Goal: Find specific page/section: Find specific page/section

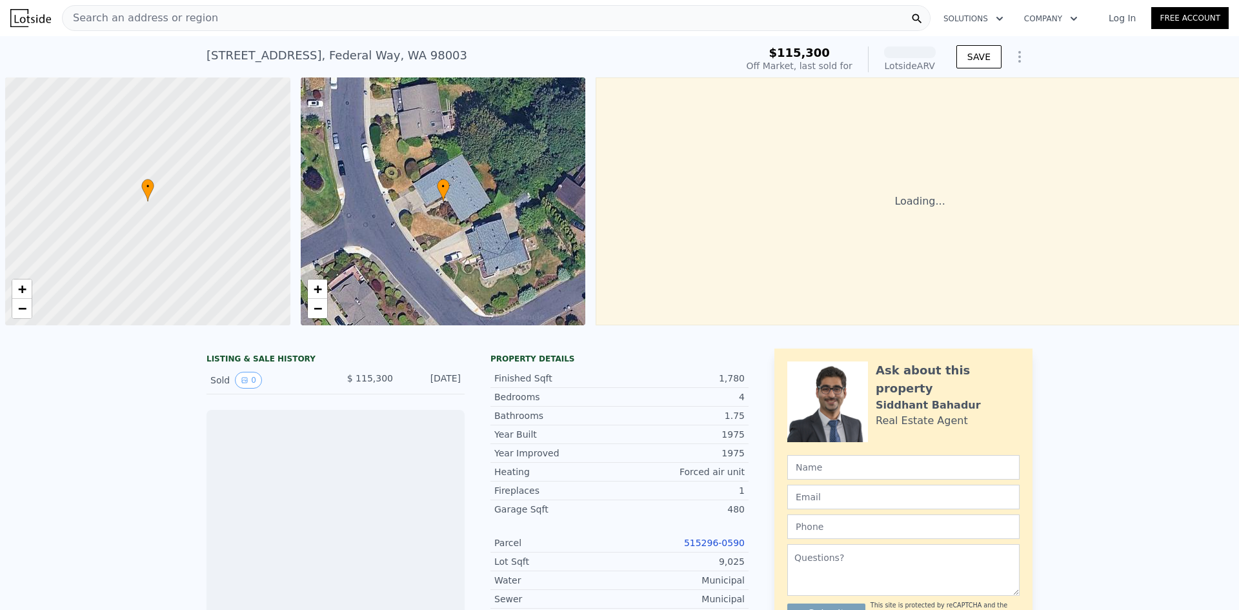
scroll to position [0, 5]
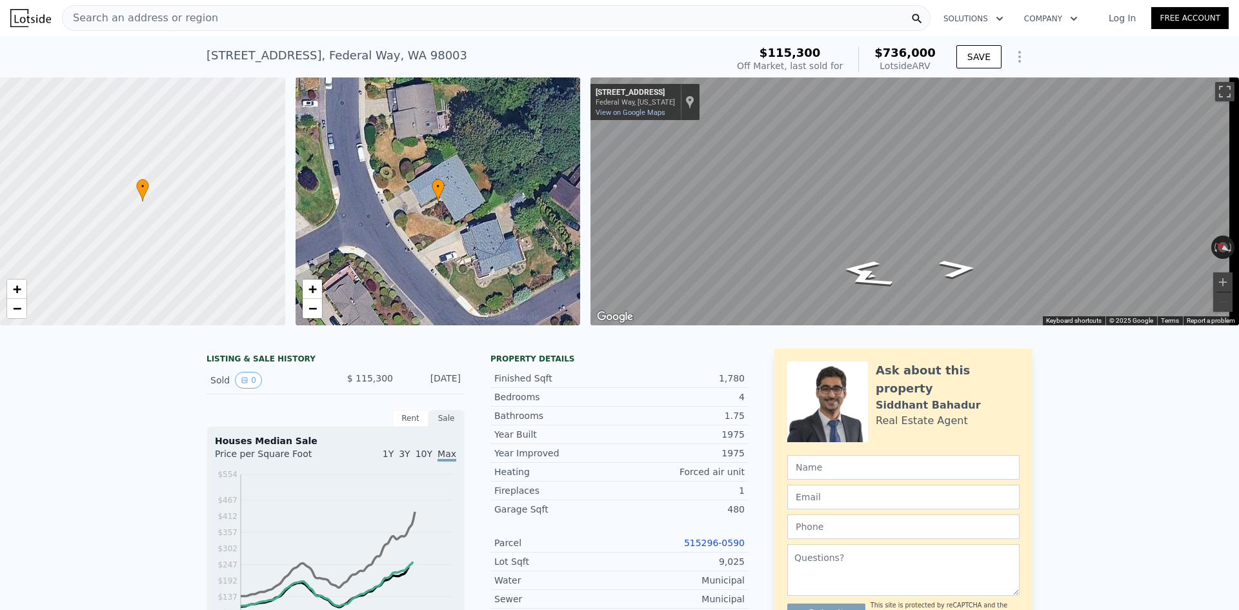
click at [724, 547] on link "515296-0590" at bounding box center [714, 543] width 61 height 10
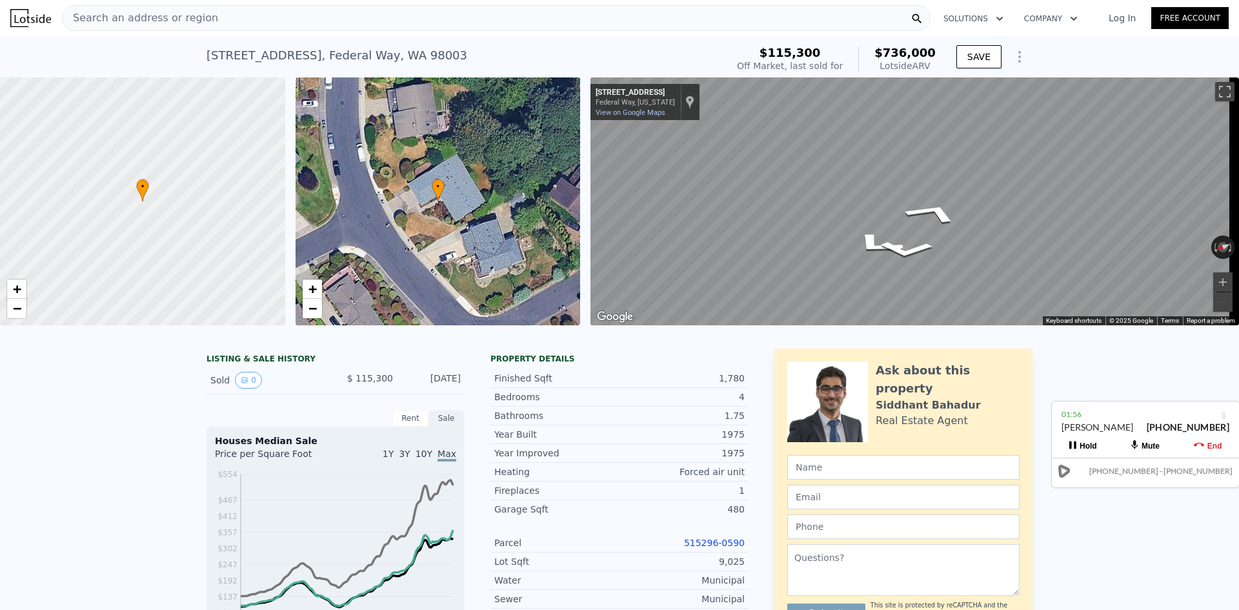
click at [480, 16] on div "Search an address or region" at bounding box center [496, 18] width 869 height 26
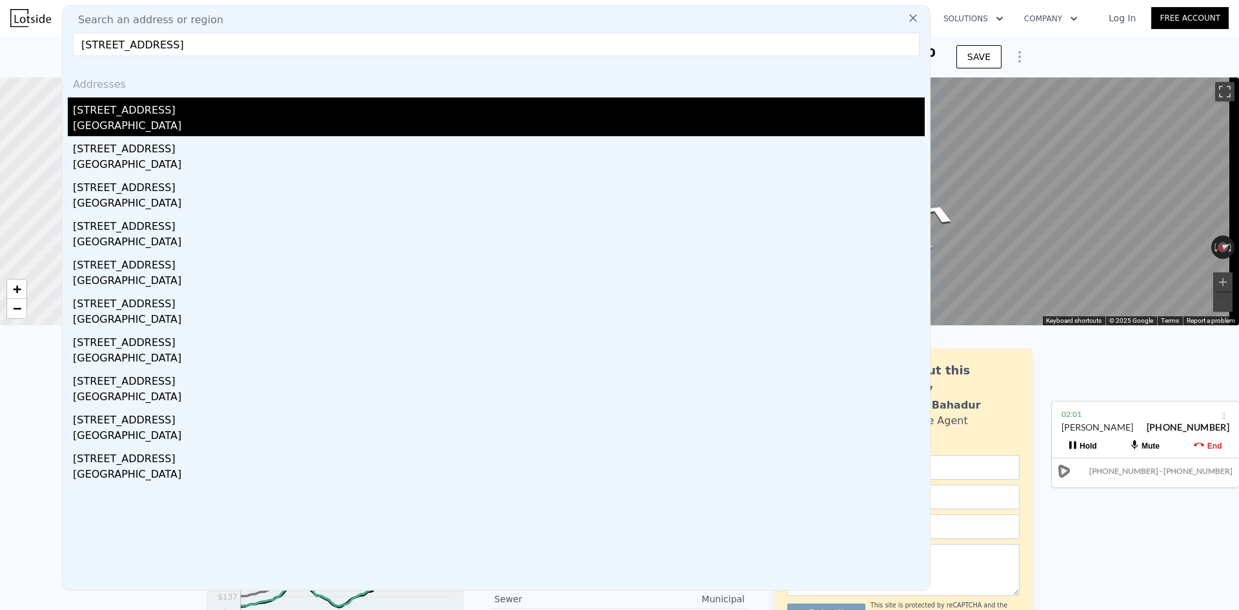
type input "[STREET_ADDRESS]"
click at [302, 109] on div "[STREET_ADDRESS]" at bounding box center [499, 107] width 852 height 21
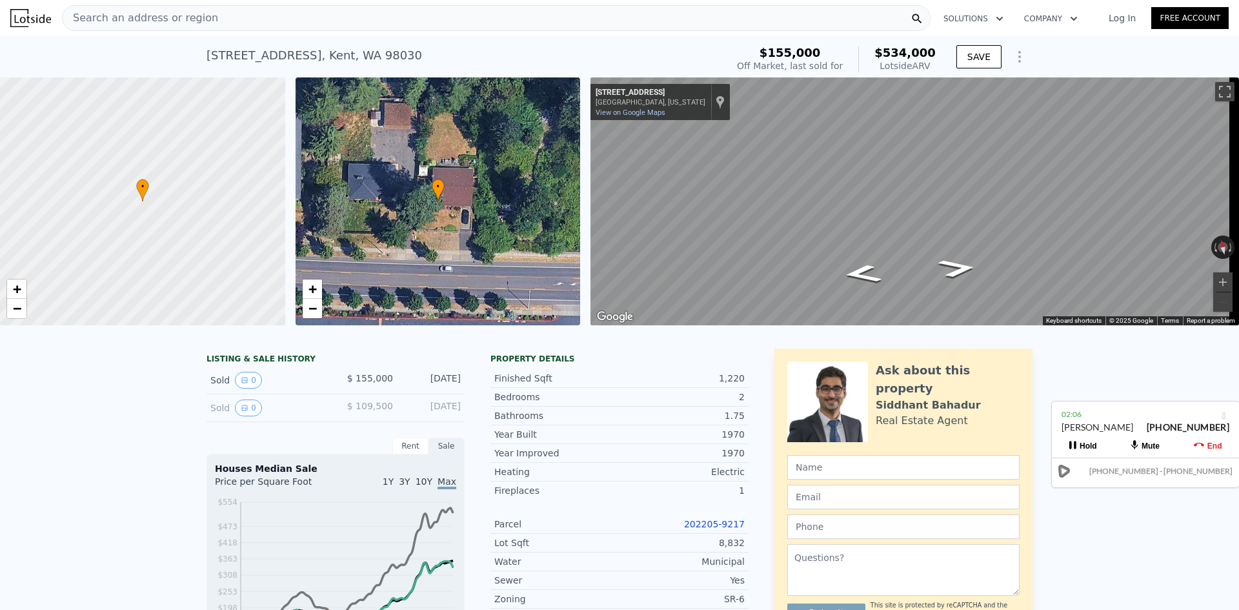
click at [631, 401] on div "2" at bounding box center [682, 397] width 125 height 13
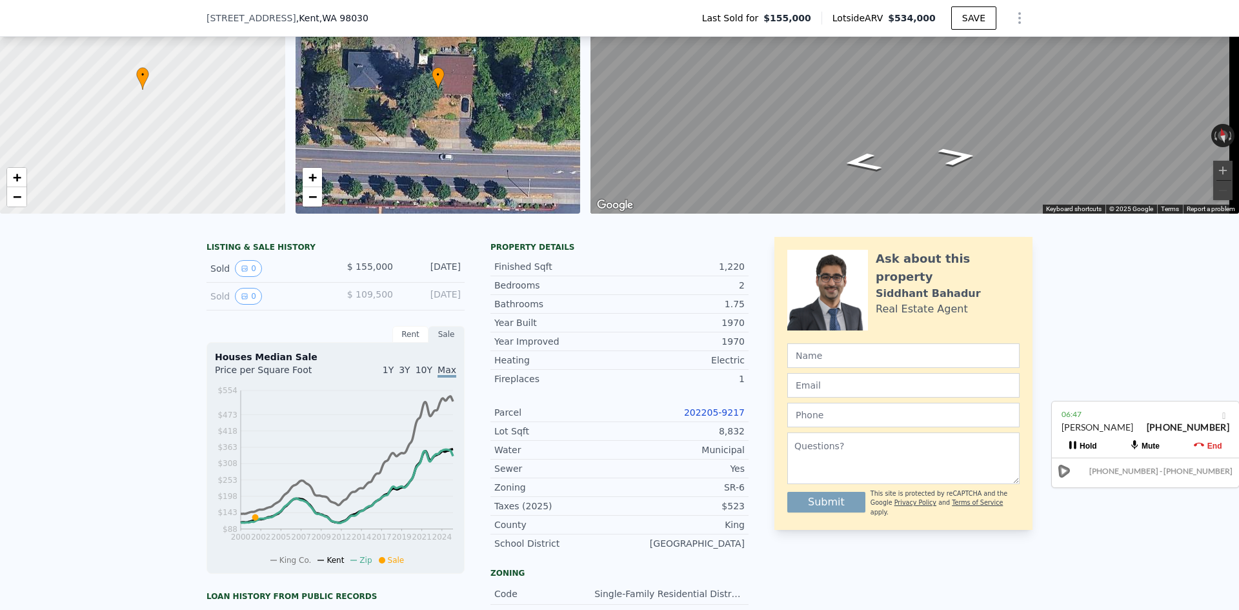
scroll to position [189, 0]
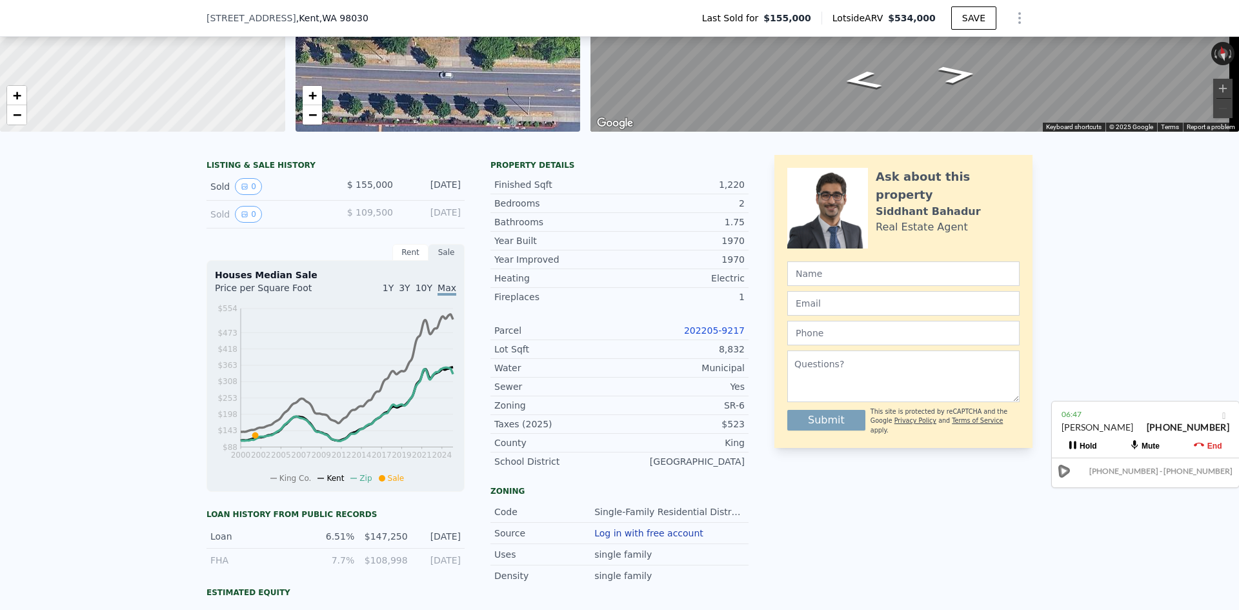
click at [711, 336] on link "202205-9217" at bounding box center [714, 330] width 61 height 10
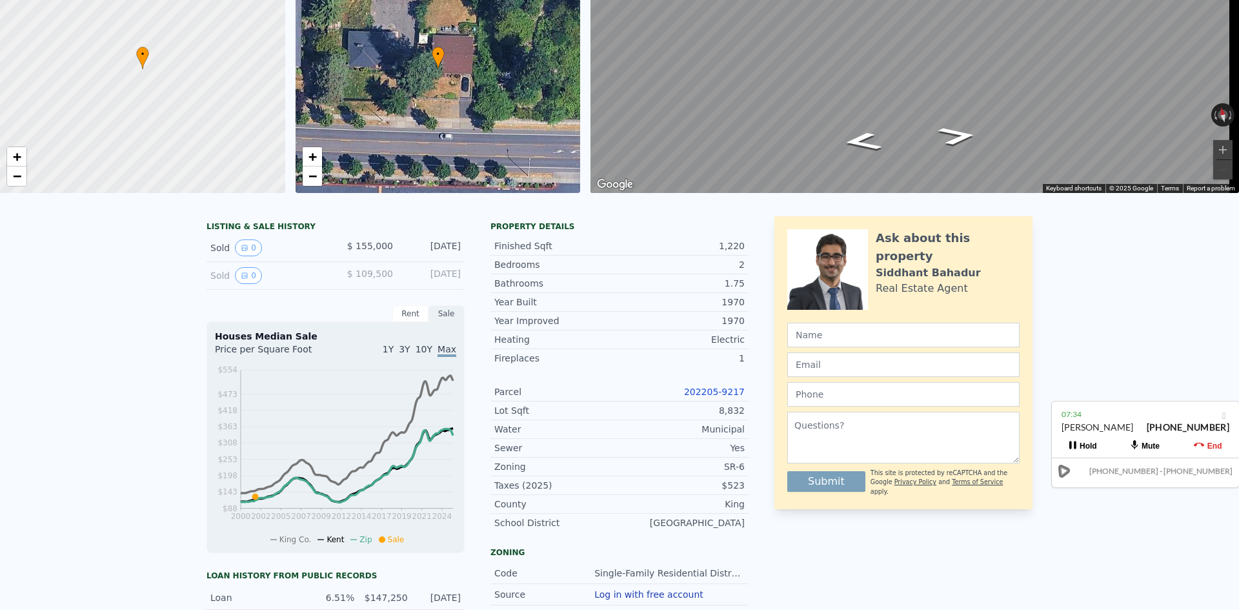
scroll to position [5, 0]
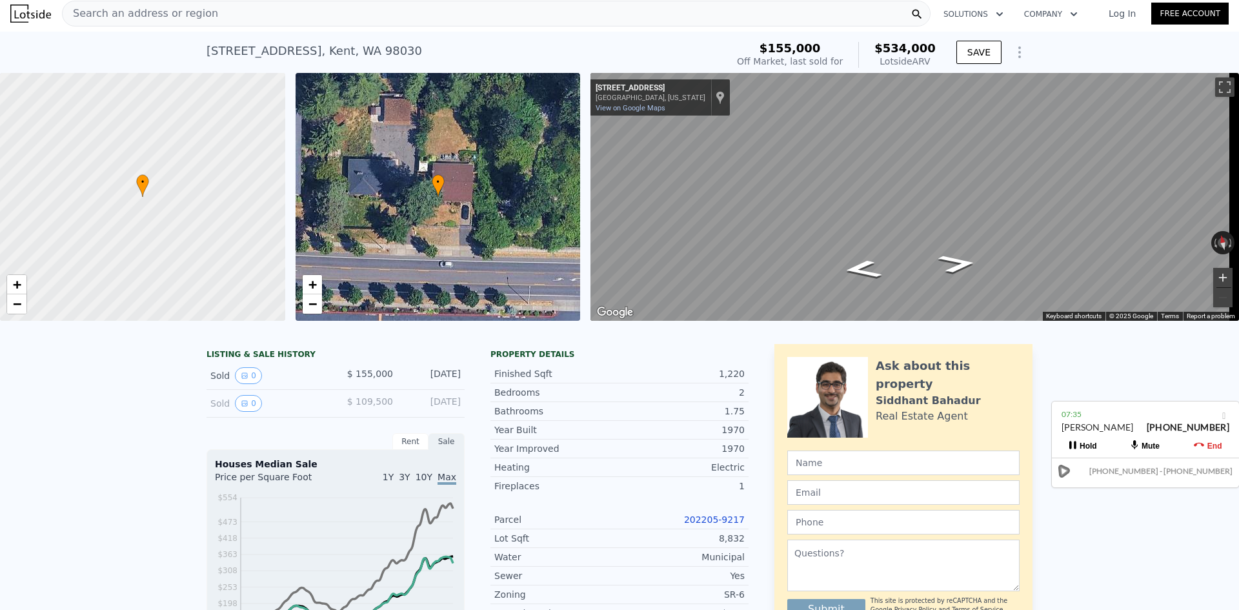
click at [1217, 276] on button "Zoom in" at bounding box center [1222, 277] width 19 height 19
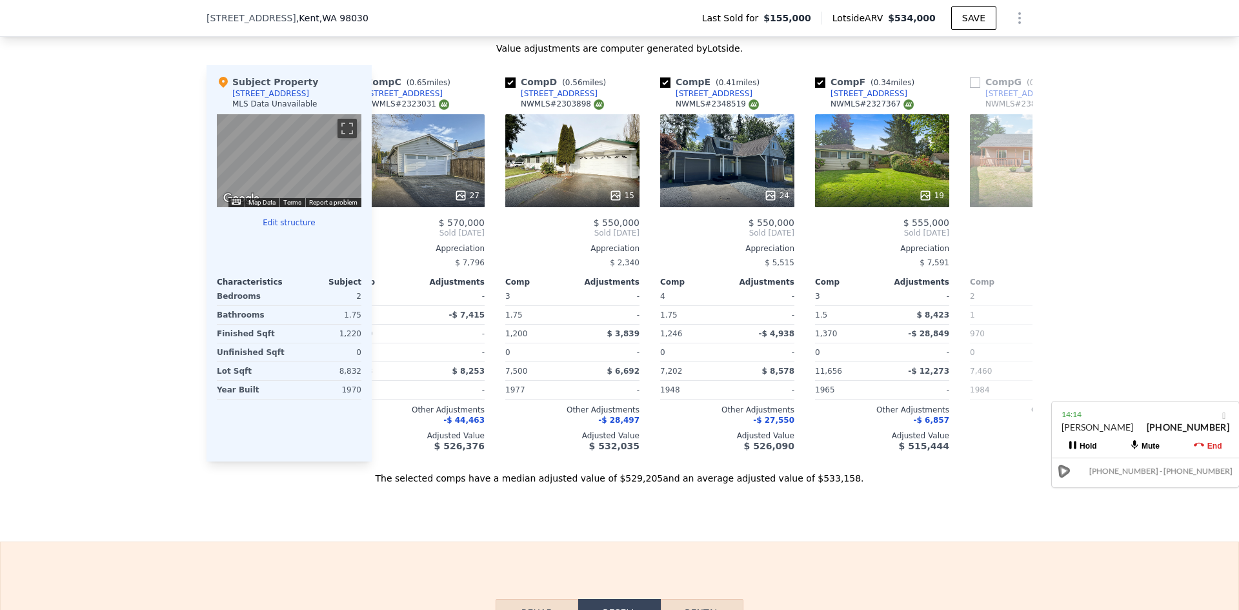
scroll to position [0, 0]
